Goal: Task Accomplishment & Management: Use online tool/utility

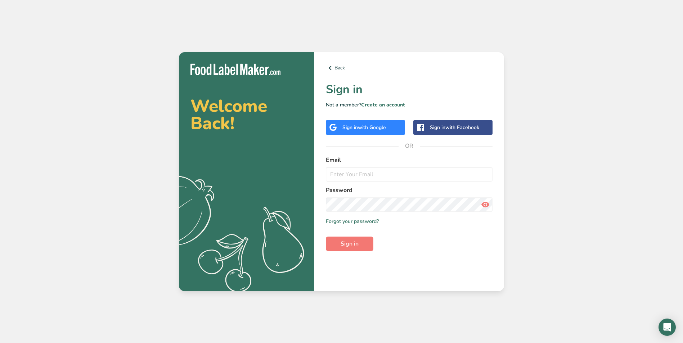
click at [368, 126] on span "with Google" at bounding box center [372, 127] width 28 height 7
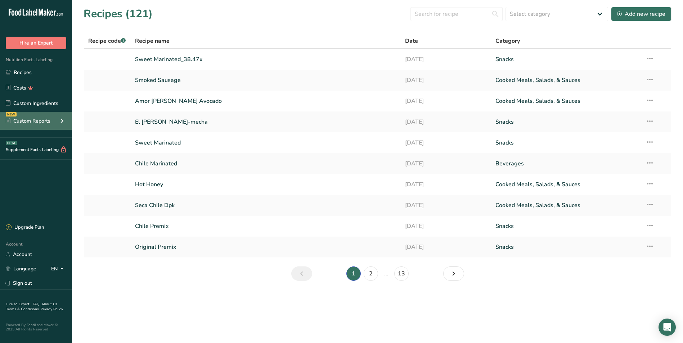
click at [37, 123] on div "Custom Reports" at bounding box center [28, 121] width 45 height 8
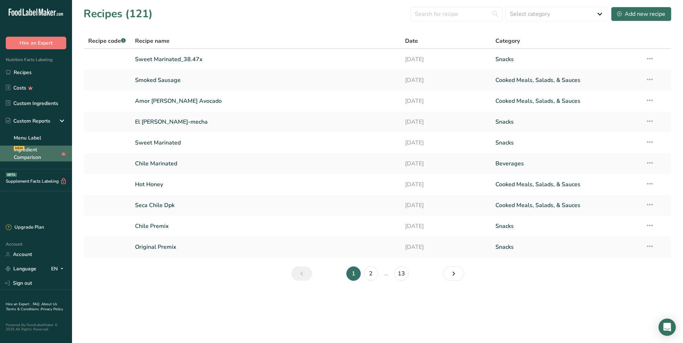
click at [32, 154] on link "Ingredient Comparison NEW" at bounding box center [36, 154] width 72 height 16
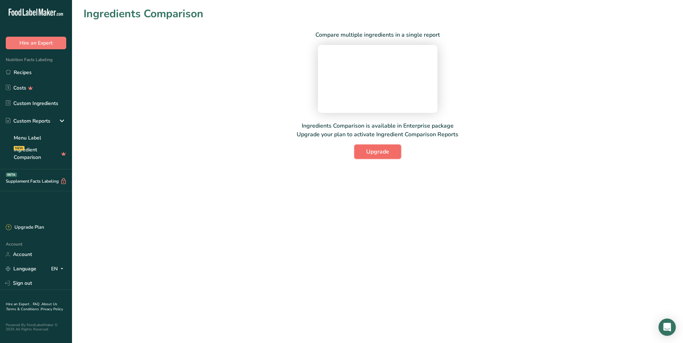
click at [365, 159] on button "Upgrade" at bounding box center [377, 152] width 47 height 14
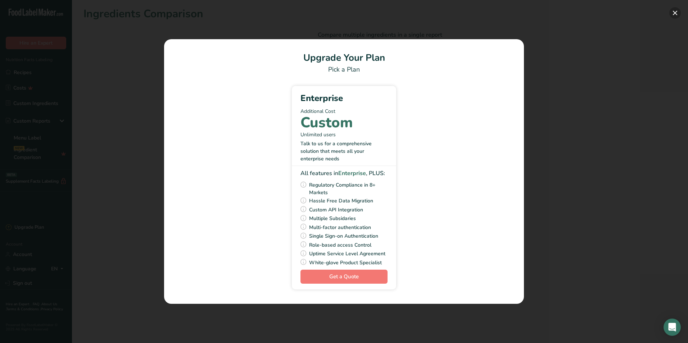
click at [675, 13] on button "Pick Your Pricing Plan Modal" at bounding box center [676, 13] width 12 height 12
